Goal: Check status: Check status

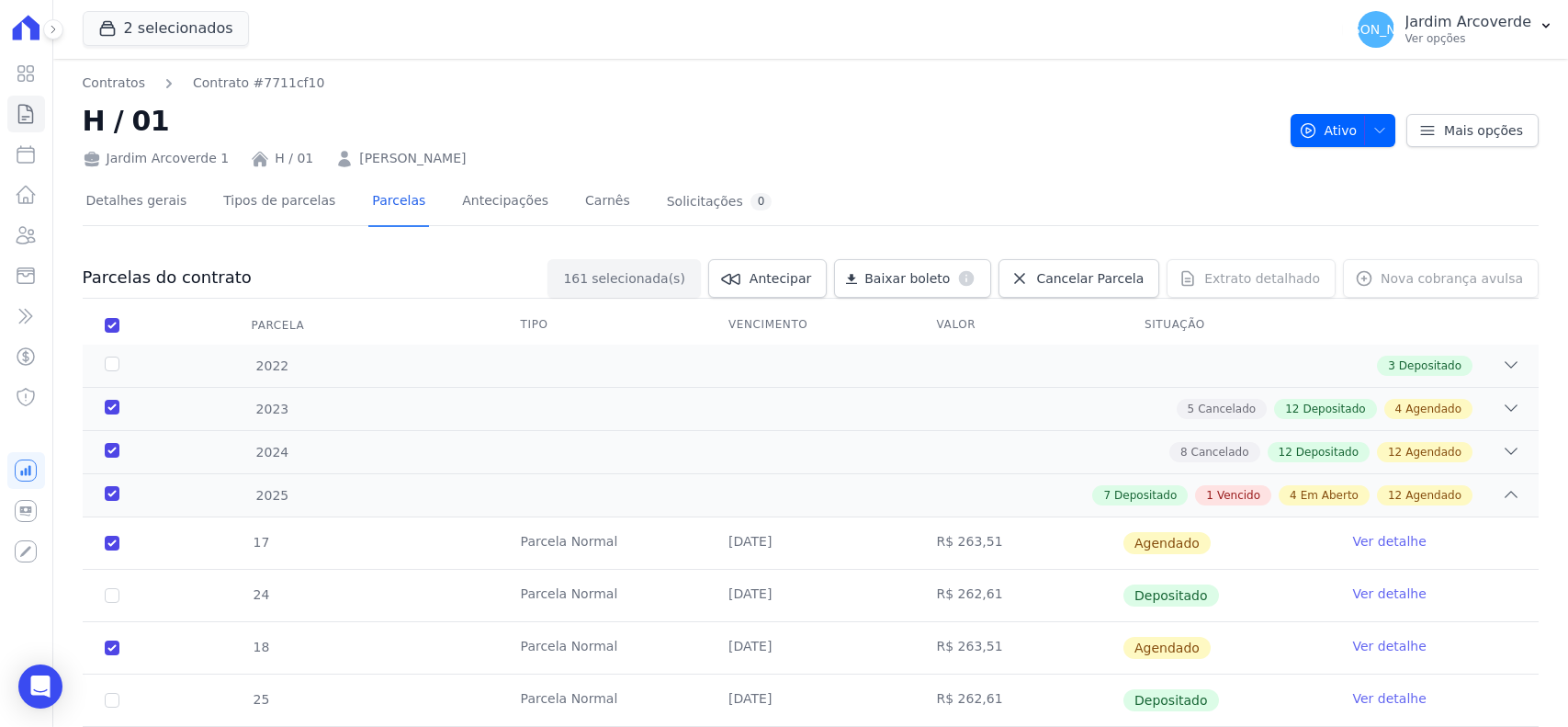
click at [19, 121] on icon at bounding box center [26, 114] width 14 height 18
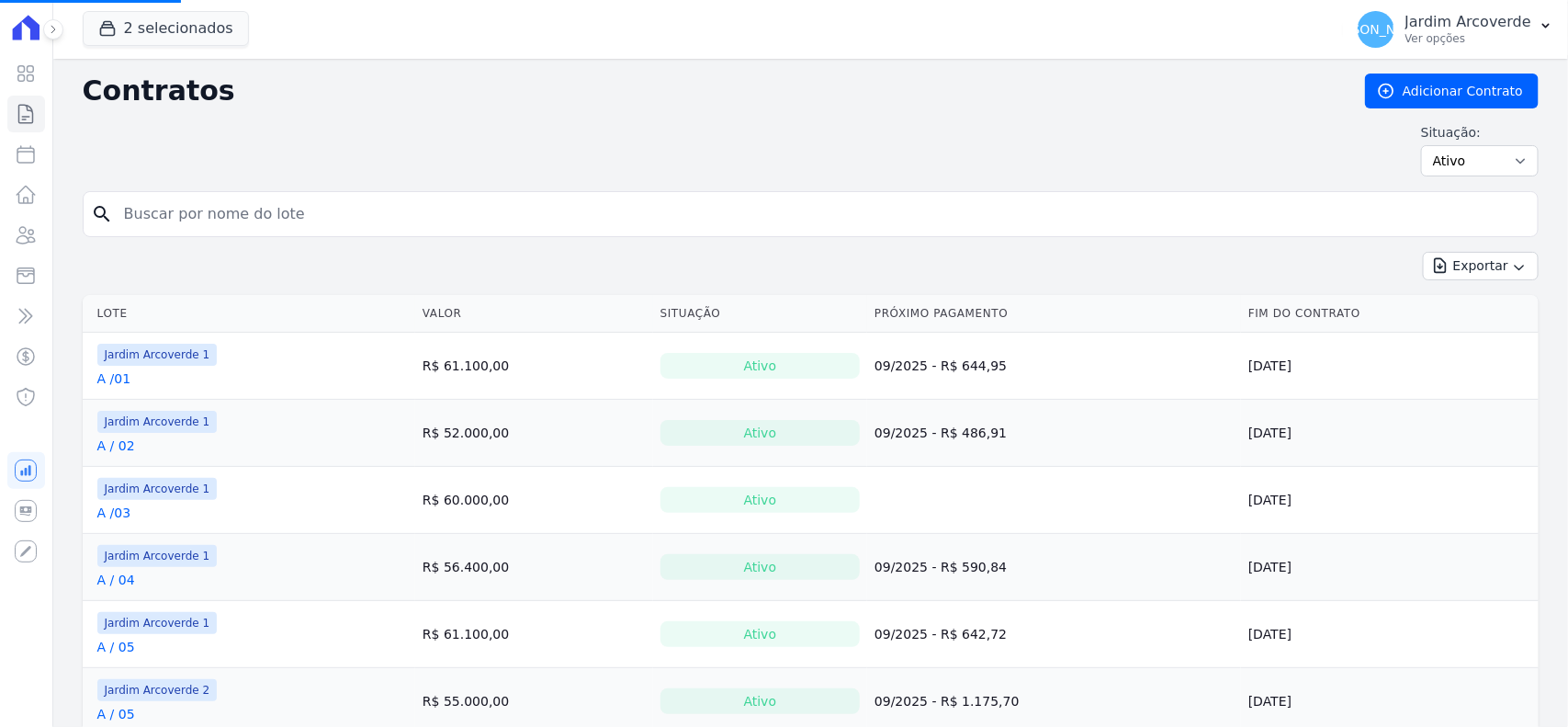
click at [359, 217] on input "search" at bounding box center [821, 214] width 1417 height 37
click at [359, 214] on input "search" at bounding box center [821, 214] width 1417 height 37
type input "k / 28"
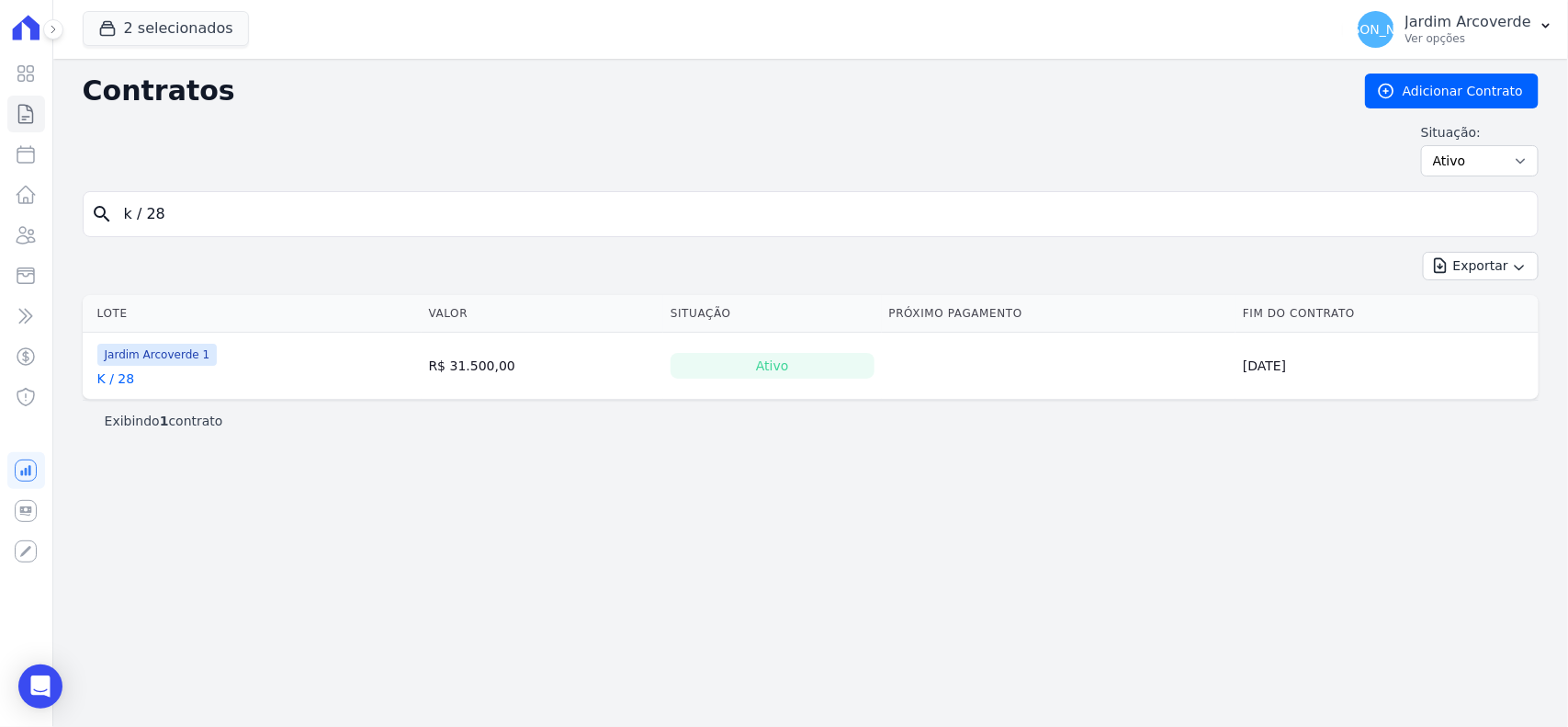
click at [102, 374] on link "K / 28" at bounding box center [116, 378] width 38 height 18
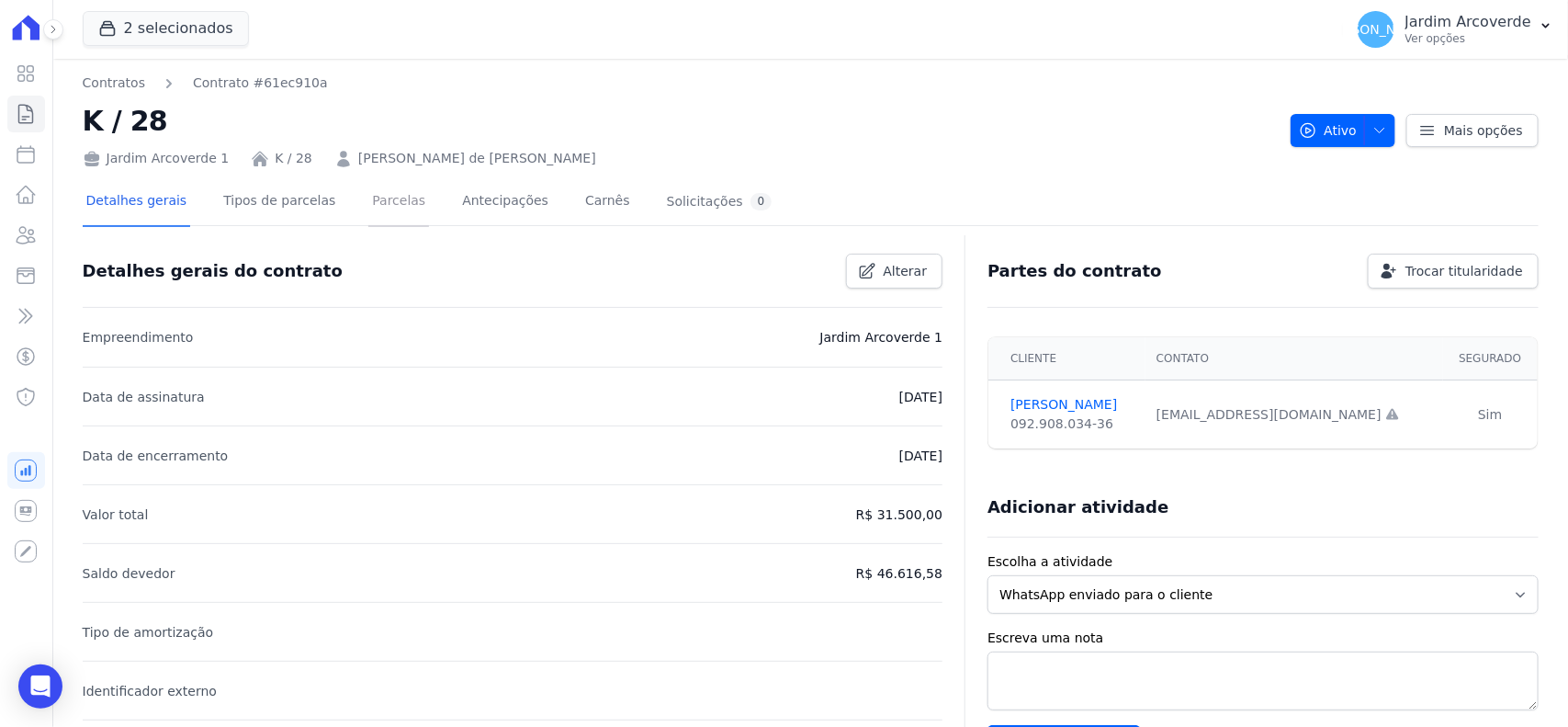
click at [368, 194] on link "Parcelas" at bounding box center [398, 202] width 60 height 49
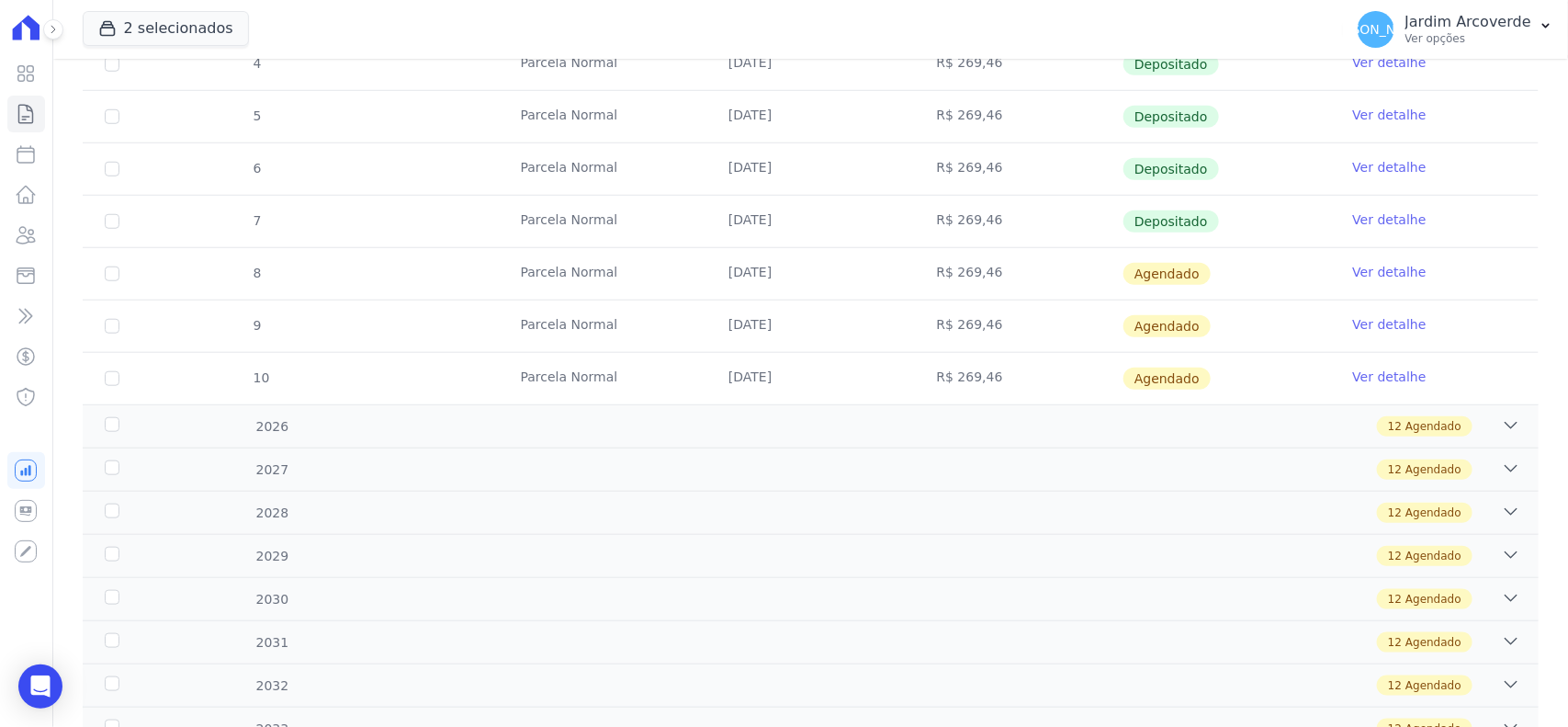
scroll to position [689, 0]
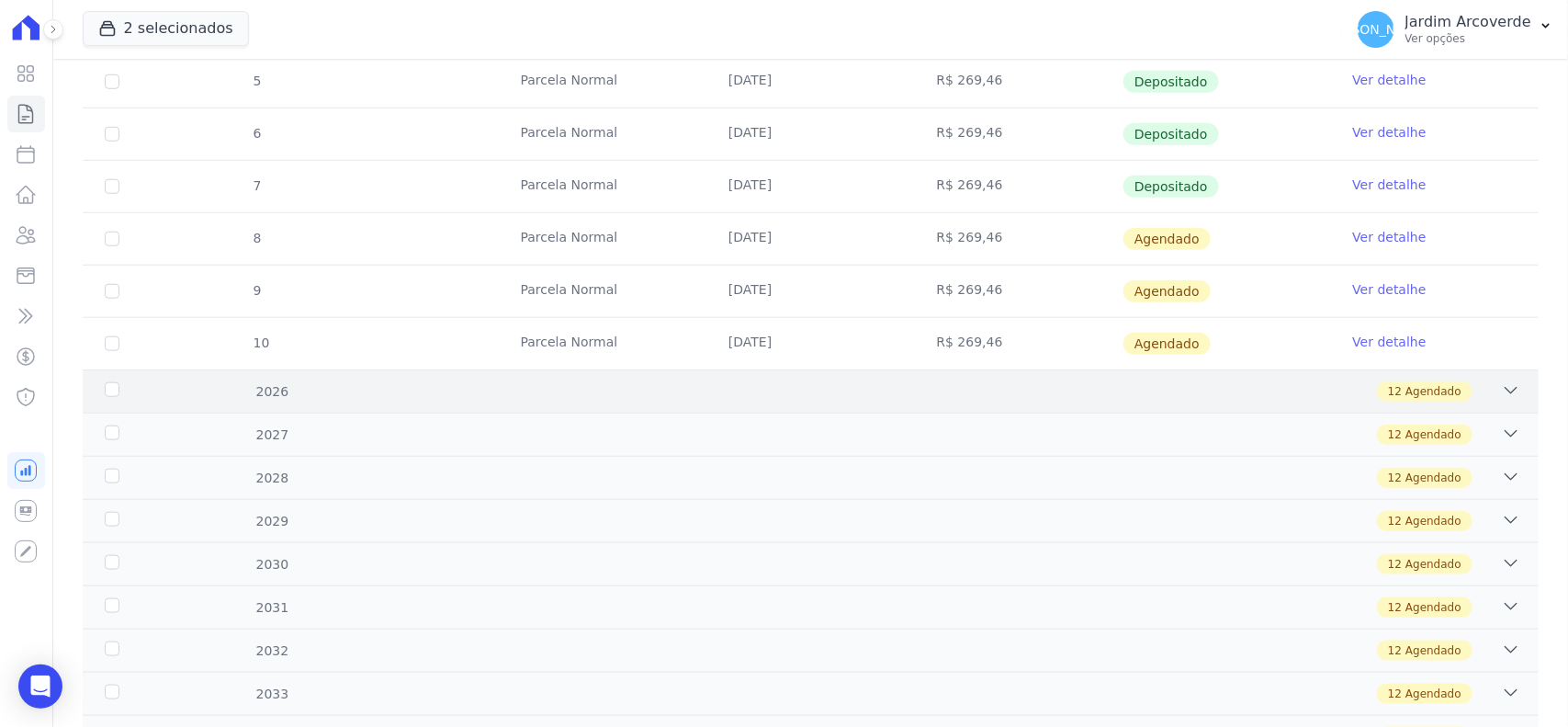
click at [1512, 389] on div "2026 12 Agendado" at bounding box center [810, 391] width 1456 height 43
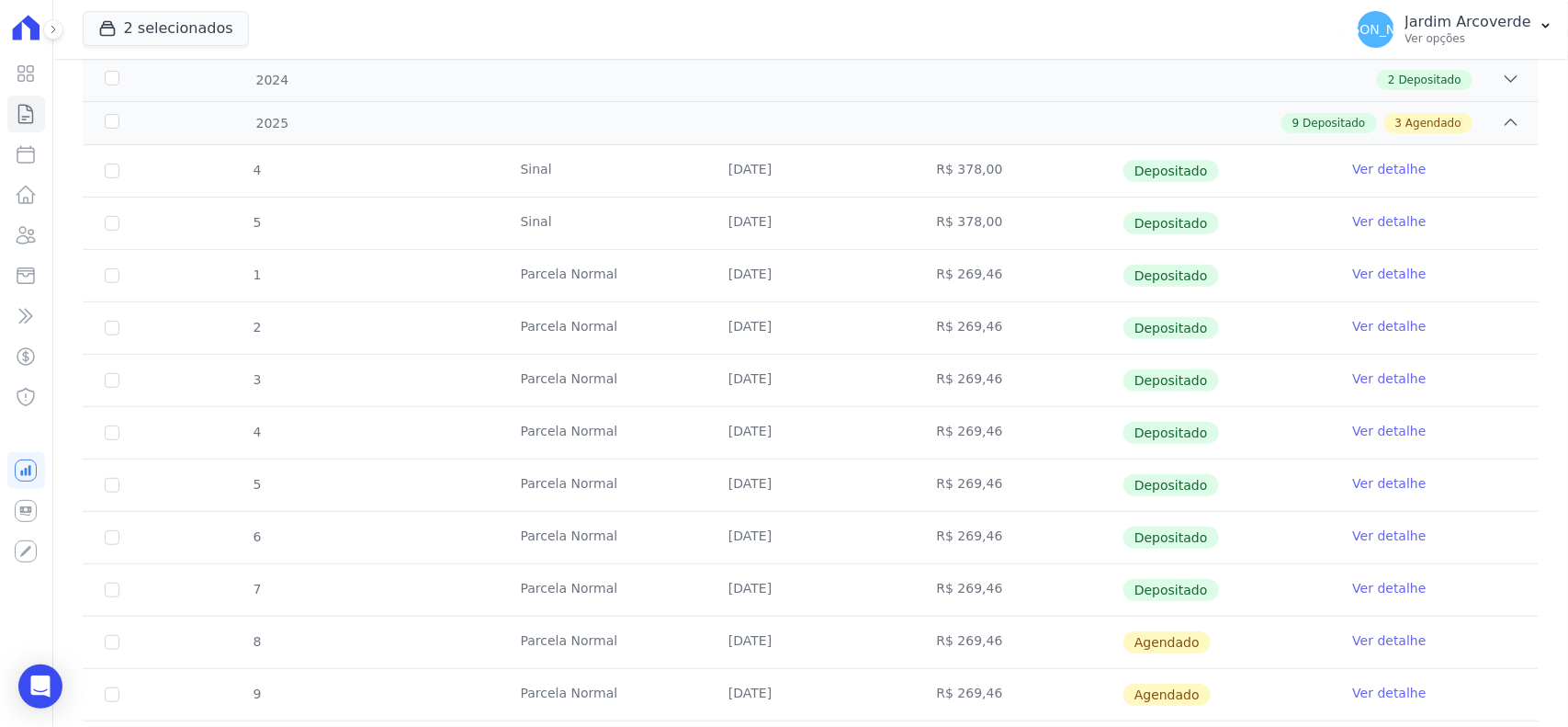
scroll to position [0, 0]
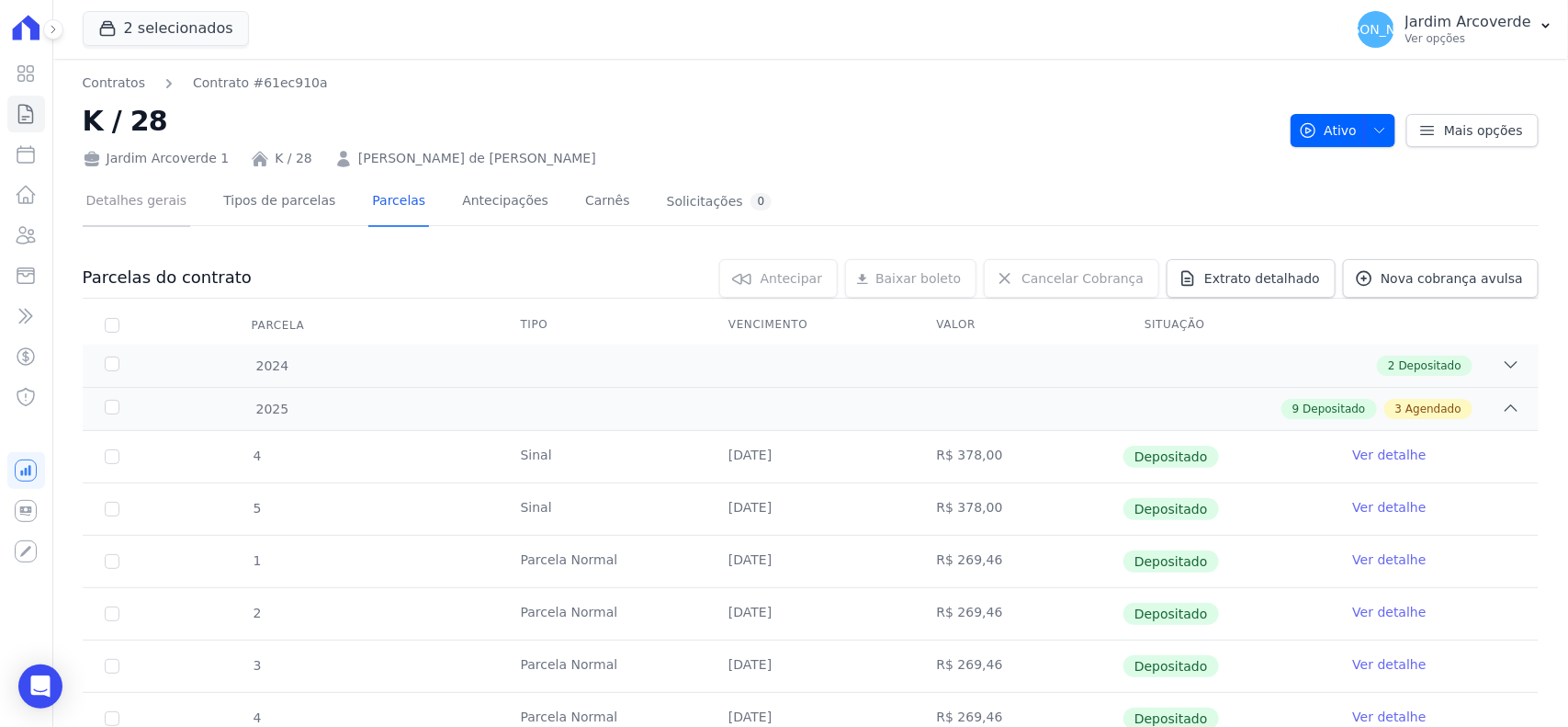
click at [117, 190] on link "Detalhes gerais" at bounding box center [137, 202] width 109 height 49
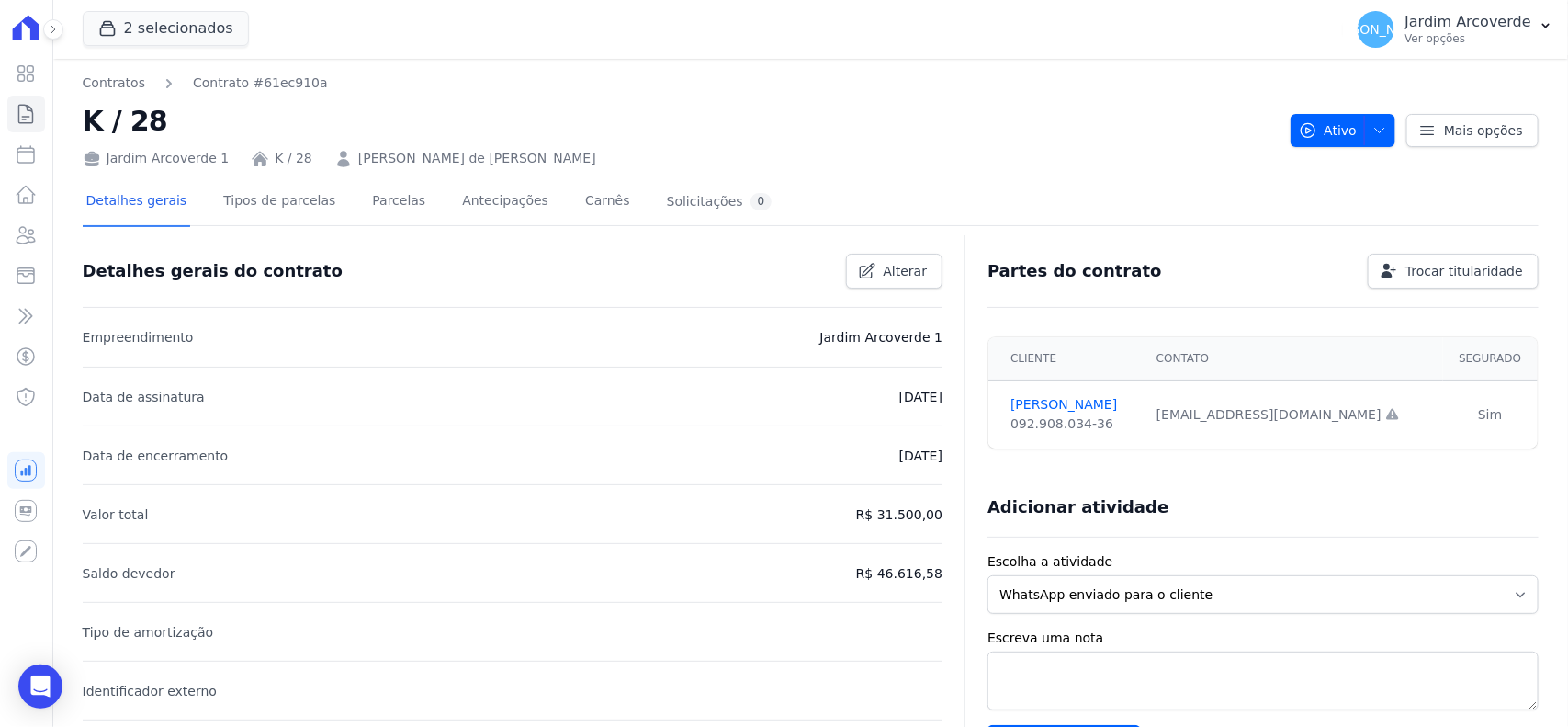
click at [1424, 508] on div "Adicionar atividade" at bounding box center [1255, 500] width 565 height 37
click at [384, 203] on link "Parcelas" at bounding box center [398, 202] width 60 height 49
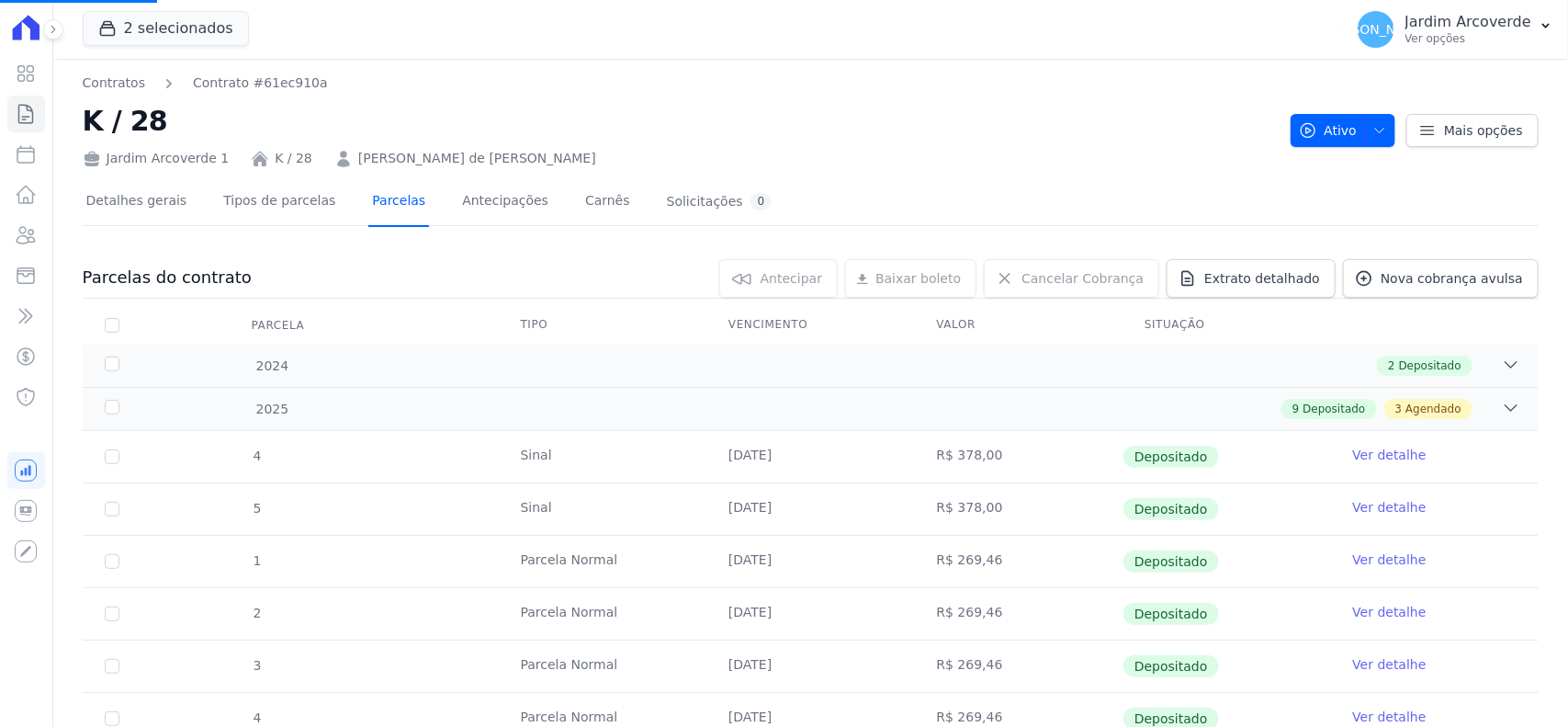
click at [373, 203] on link "Parcelas" at bounding box center [398, 202] width 60 height 49
drag, startPoint x: 1132, startPoint y: 468, endPoint x: 1188, endPoint y: 465, distance: 56.1
click at [1188, 465] on td "Depositado" at bounding box center [1226, 456] width 208 height 52
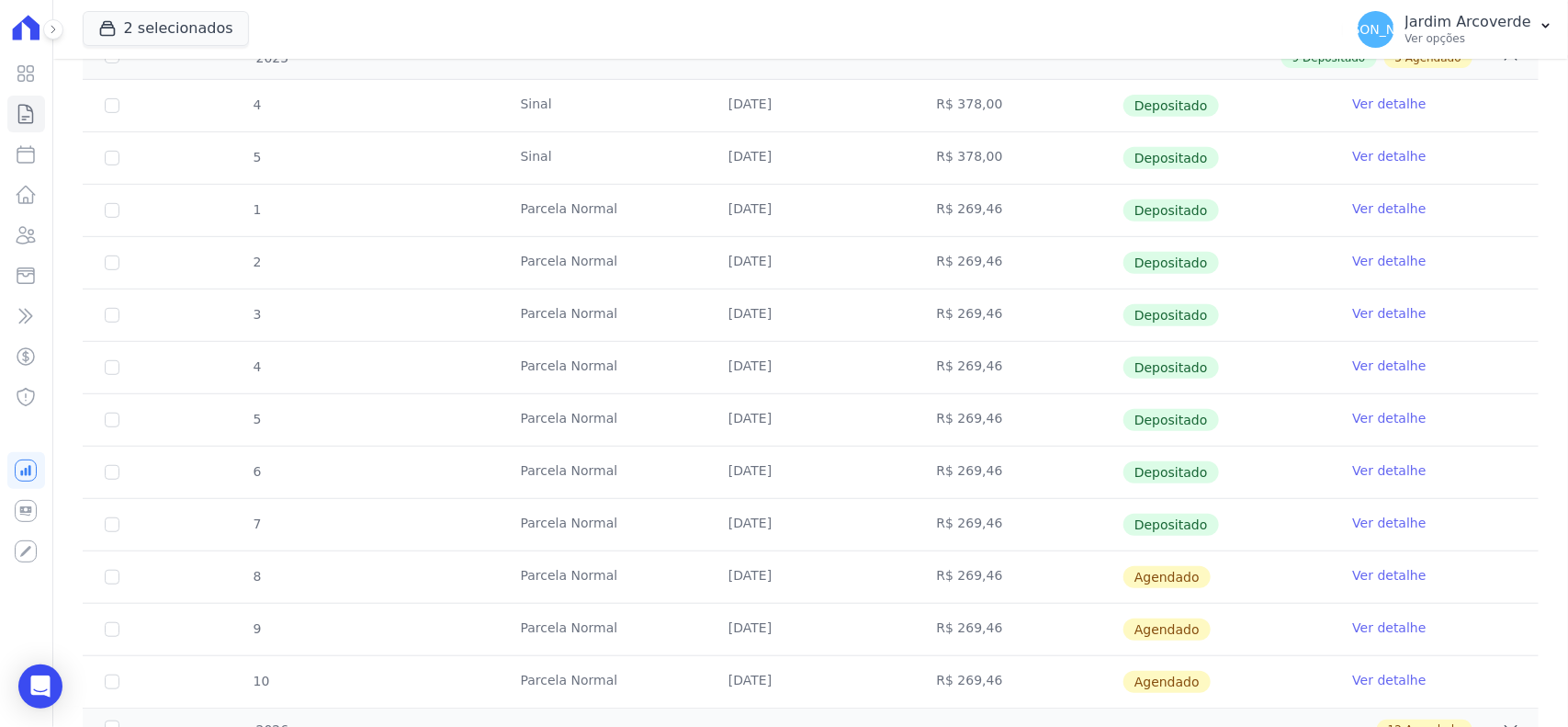
scroll to position [689, 0]
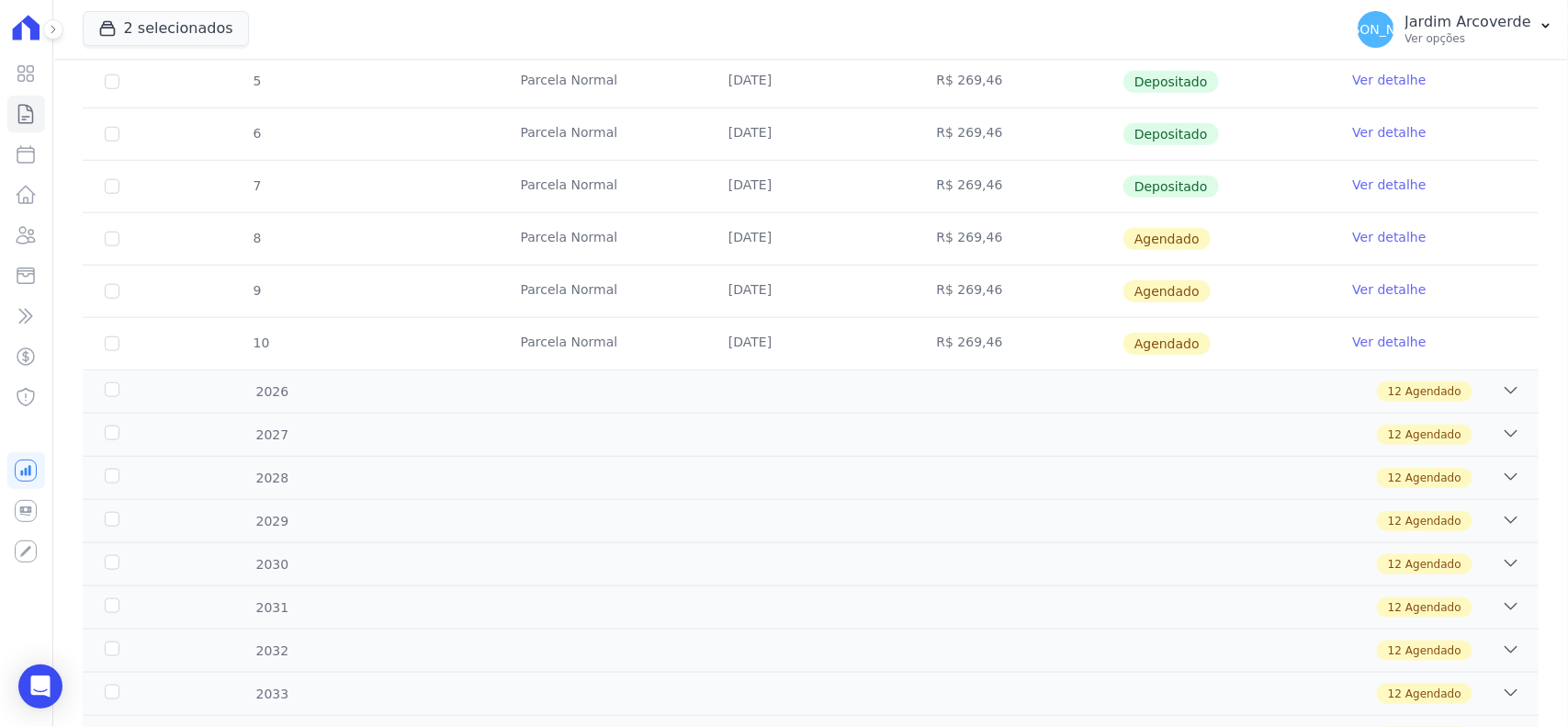
drag, startPoint x: 1121, startPoint y: 245, endPoint x: 1191, endPoint y: 244, distance: 70.0
click at [1191, 244] on span "Agendado" at bounding box center [1167, 238] width 87 height 22
drag, startPoint x: 717, startPoint y: 191, endPoint x: 919, endPoint y: 207, distance: 202.6
click at [919, 207] on tr "7 [GEOGRAPHIC_DATA] [DATE] R$ 269,46 Depositado Ver detalhe" at bounding box center [810, 187] width 1456 height 52
drag, startPoint x: 936, startPoint y: 181, endPoint x: 1116, endPoint y: 185, distance: 180.0
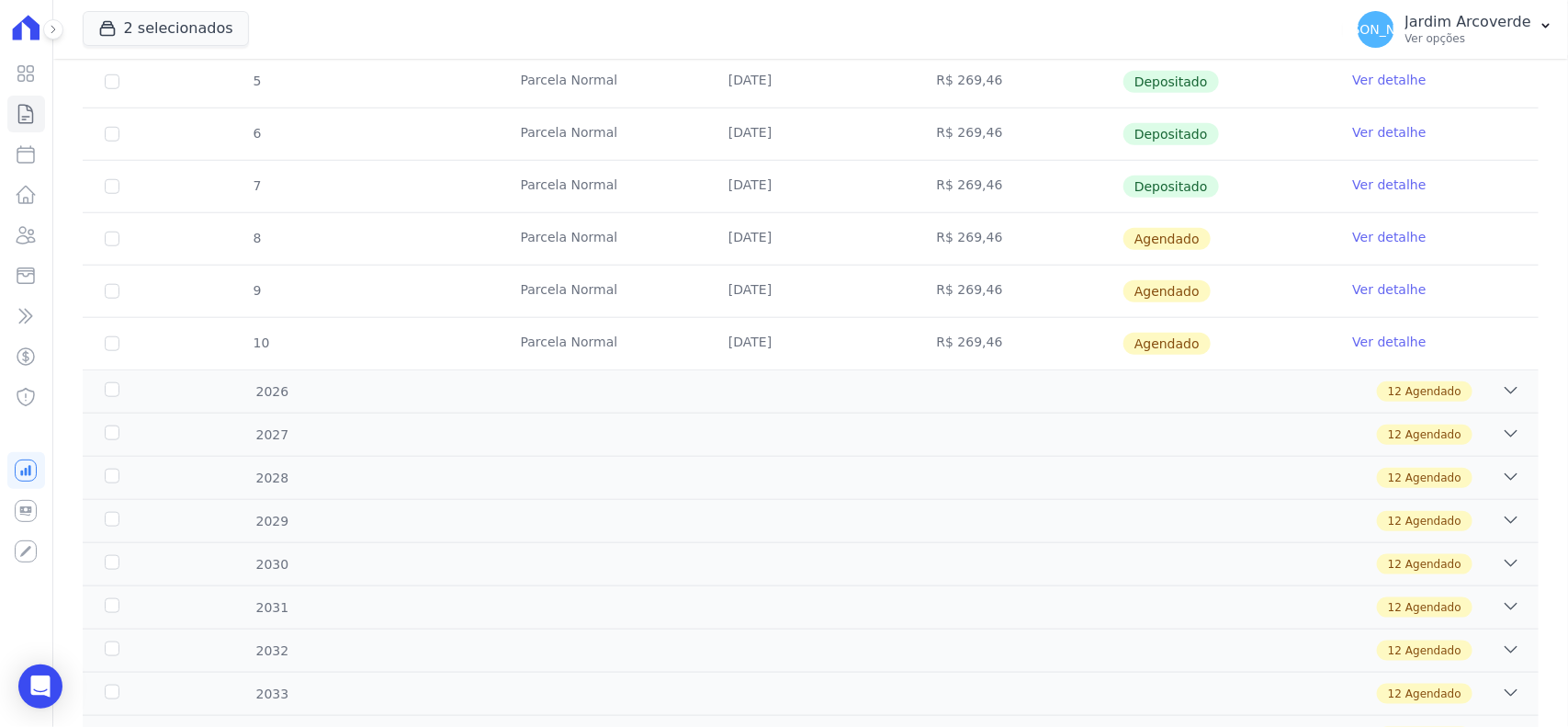
click at [1116, 185] on tr "7 [GEOGRAPHIC_DATA] [DATE] R$ 269,46 Depositado Ver detalhe" at bounding box center [810, 187] width 1456 height 52
click at [1201, 180] on td "Depositado" at bounding box center [1226, 186] width 208 height 52
drag, startPoint x: 1187, startPoint y: 181, endPoint x: 968, endPoint y: 181, distance: 219.0
click at [968, 181] on tr "7 [GEOGRAPHIC_DATA] [DATE] R$ 269,46 Depositado Ver detalhe" at bounding box center [810, 187] width 1456 height 52
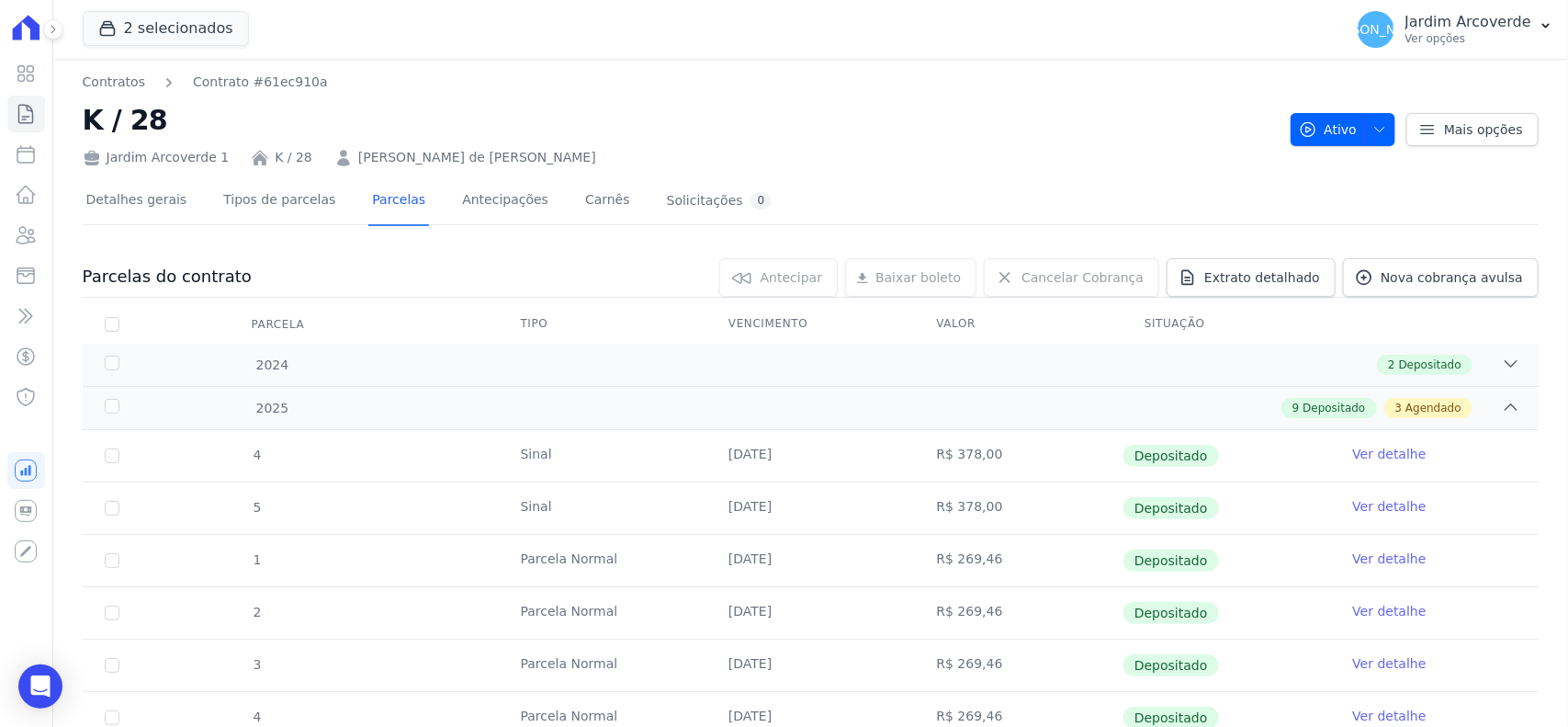
scroll to position [0, 0]
